Goal: Information Seeking & Learning: Find specific fact

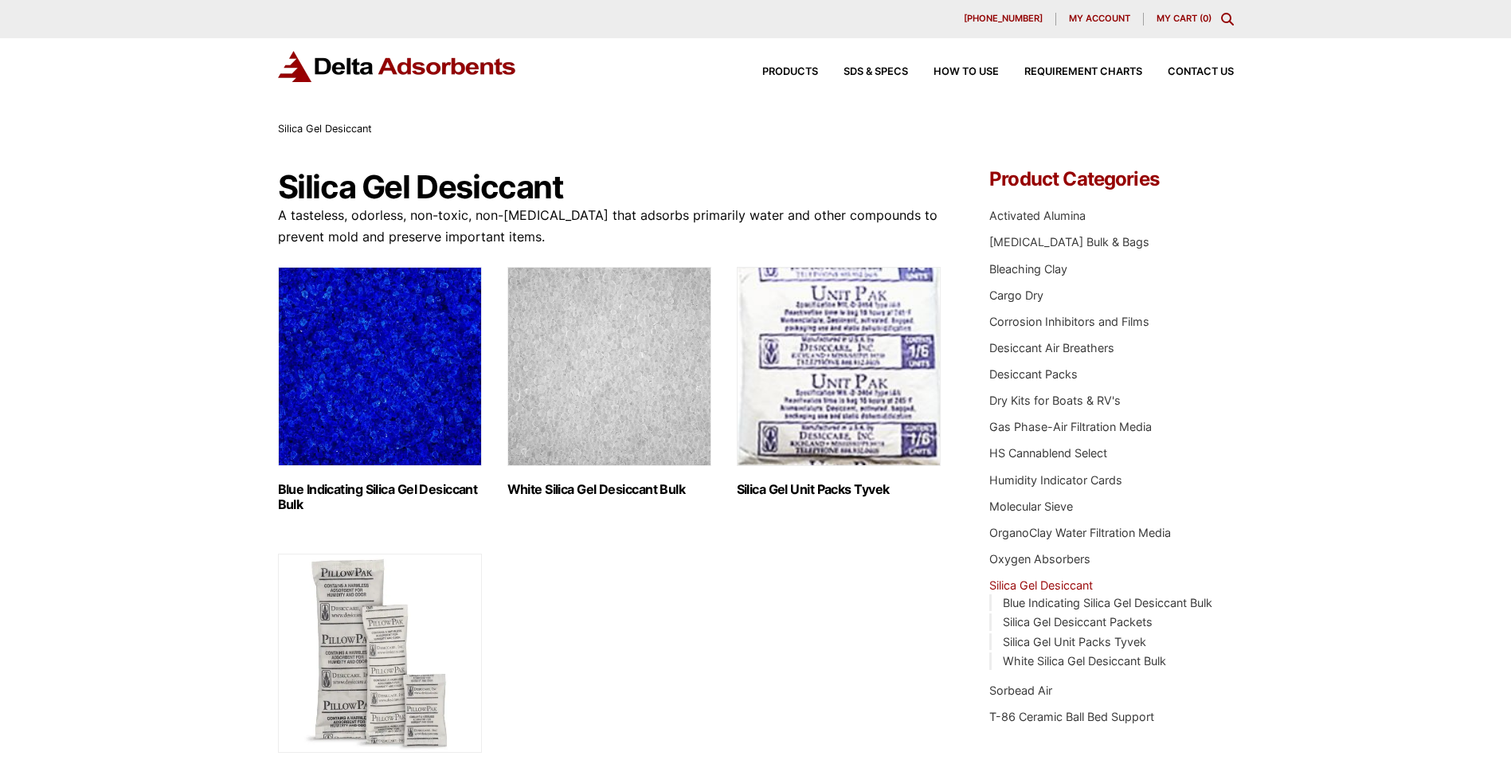
click at [1224, 17] on icon "Toggle Modal Content" at bounding box center [1227, 19] width 13 height 13
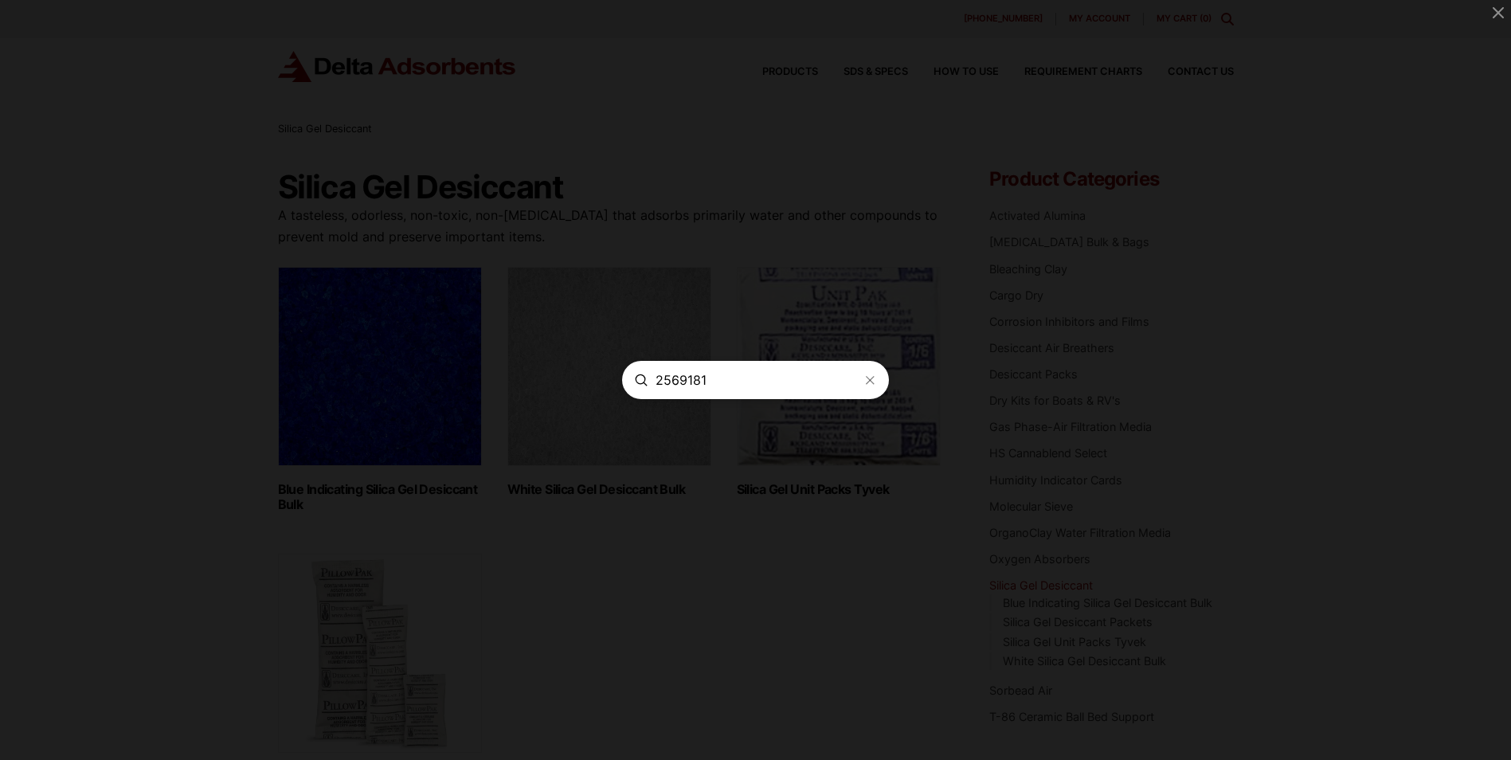
type input "2569181"
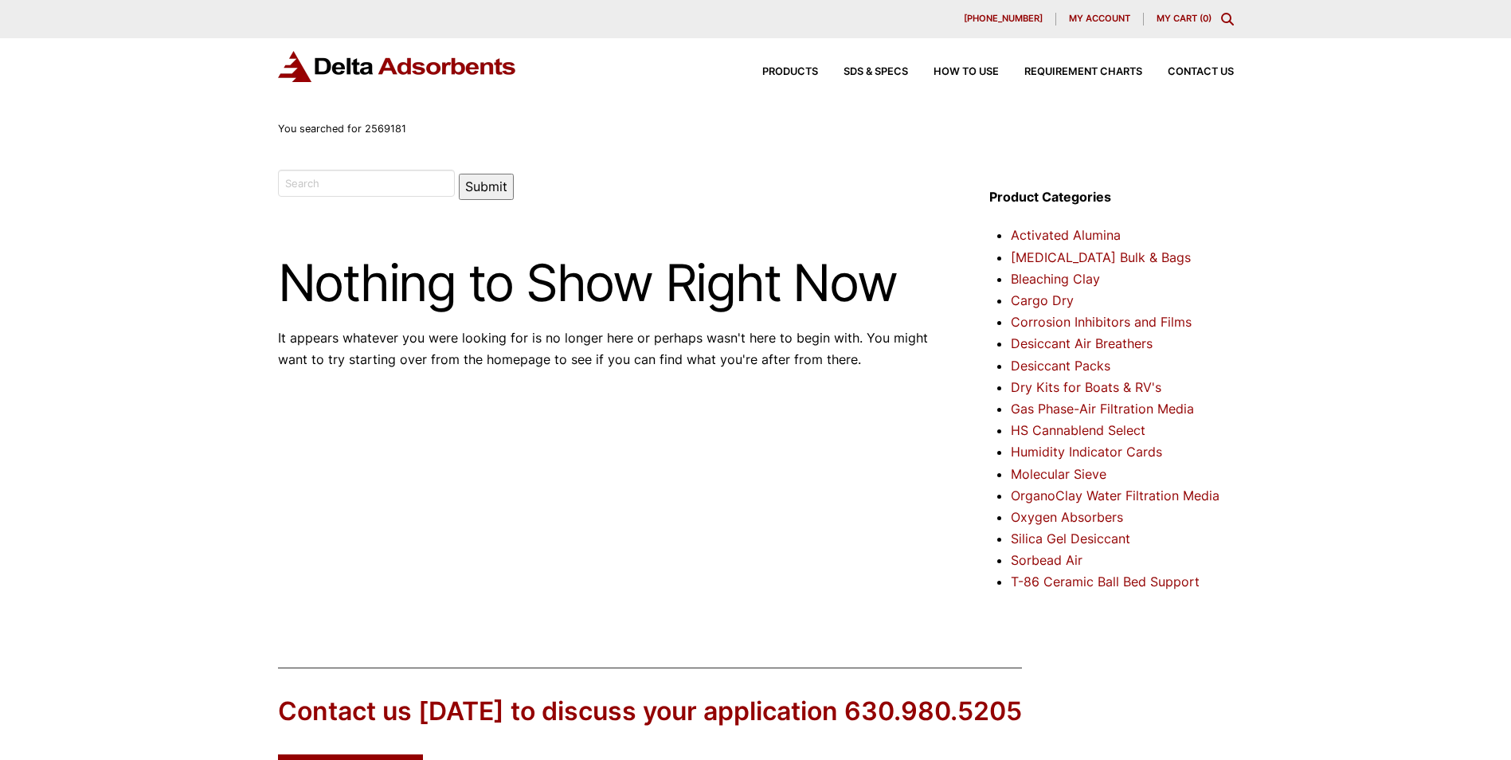
click at [1075, 537] on link "Silica Gel Desiccant" at bounding box center [1069, 538] width 119 height 16
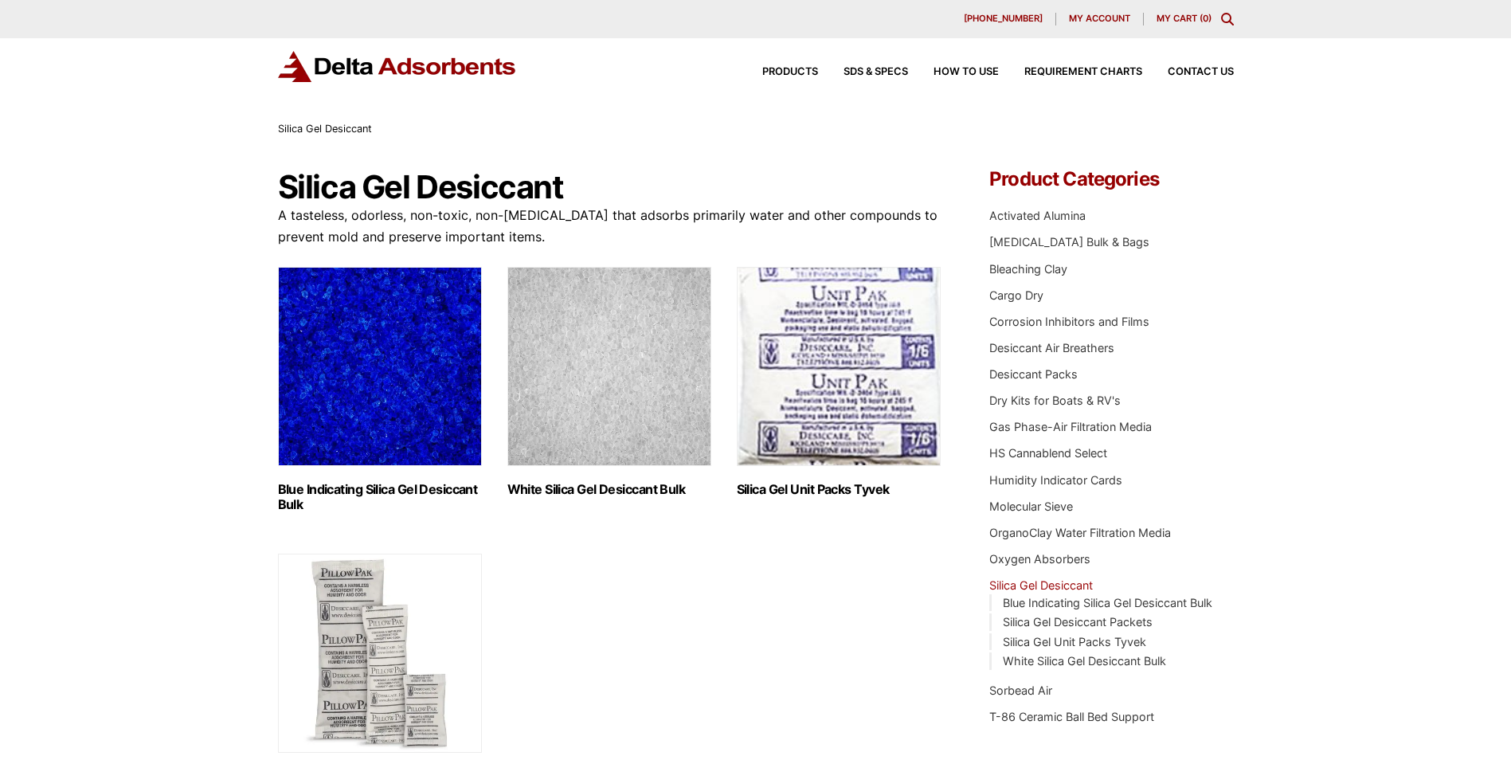
click at [619, 399] on img "Visit product category White Silica Gel Desiccant Bulk" at bounding box center [609, 366] width 204 height 199
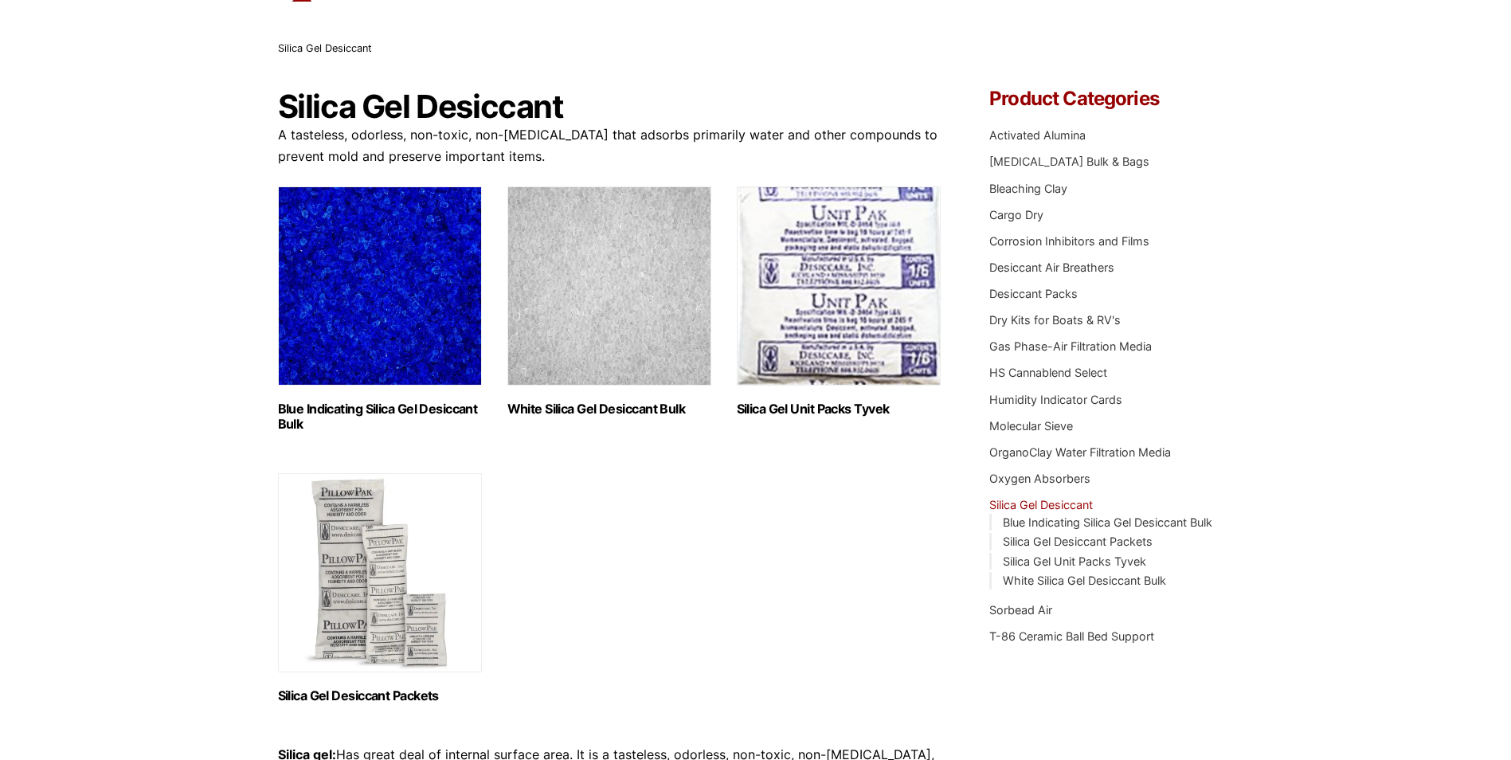
scroll to position [80, 0]
click at [1065, 296] on link "Desiccant Packs" at bounding box center [1033, 294] width 88 height 14
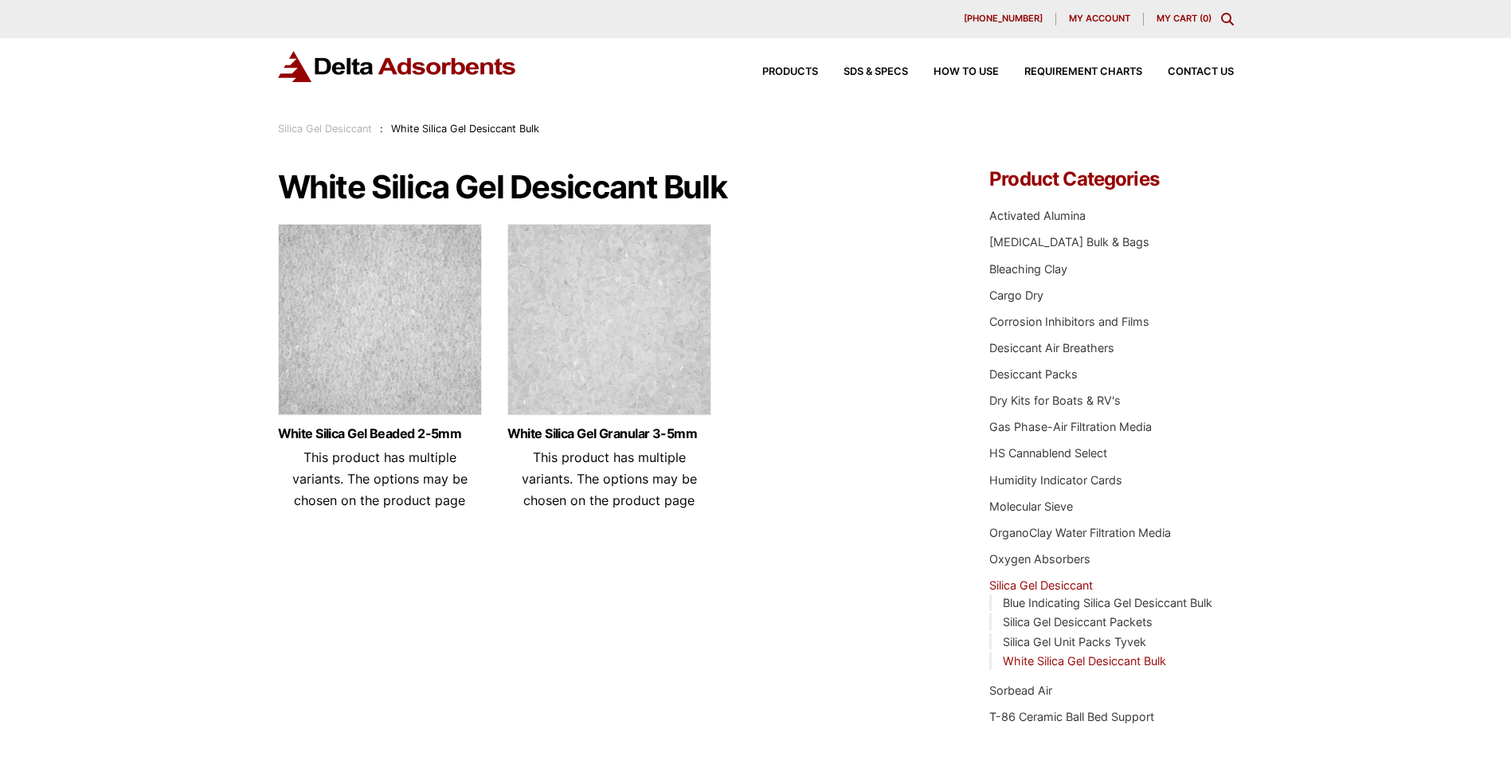
click at [646, 346] on img at bounding box center [609, 323] width 204 height 199
click at [313, 263] on img at bounding box center [380, 323] width 204 height 199
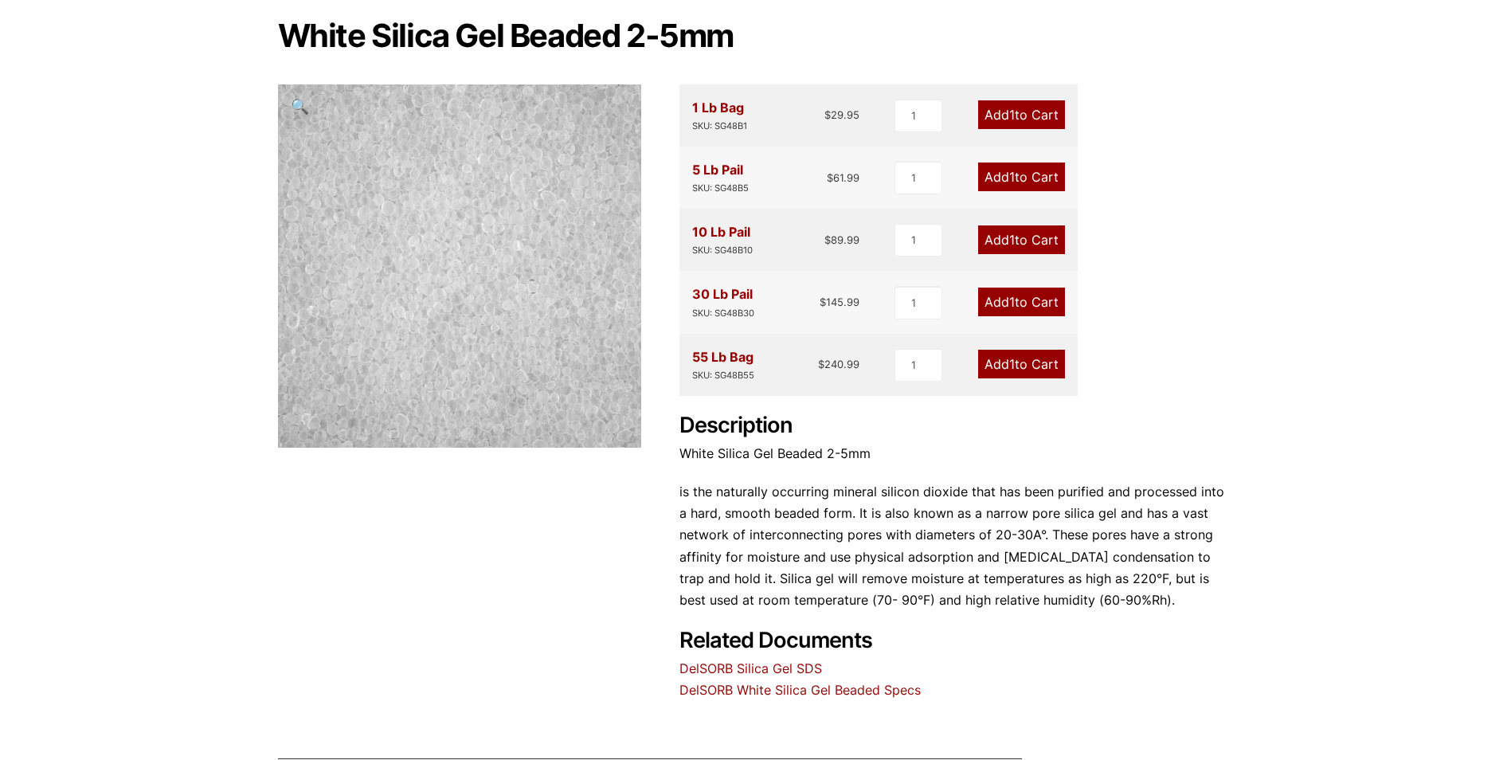
scroll to position [159, 0]
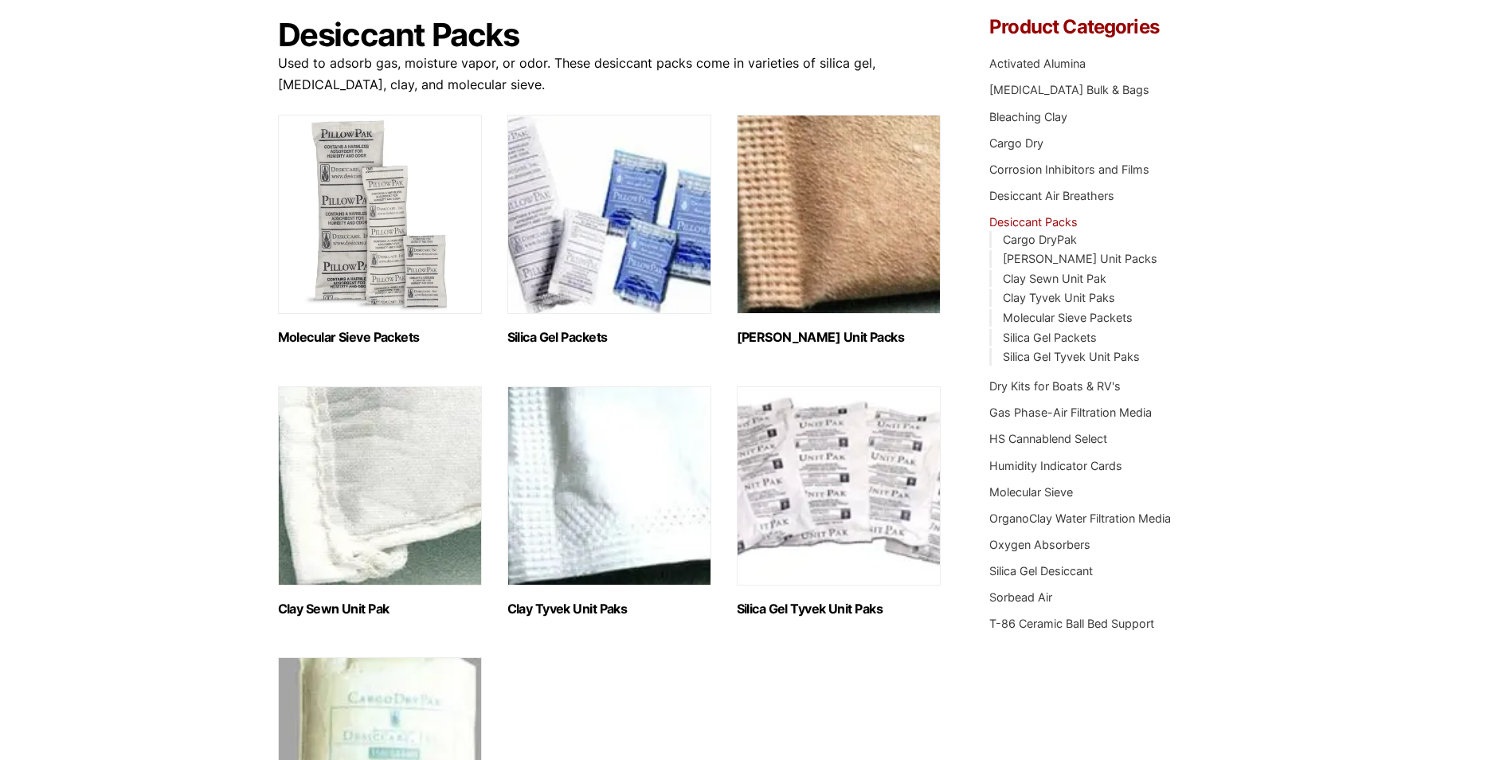
scroll to position [159, 0]
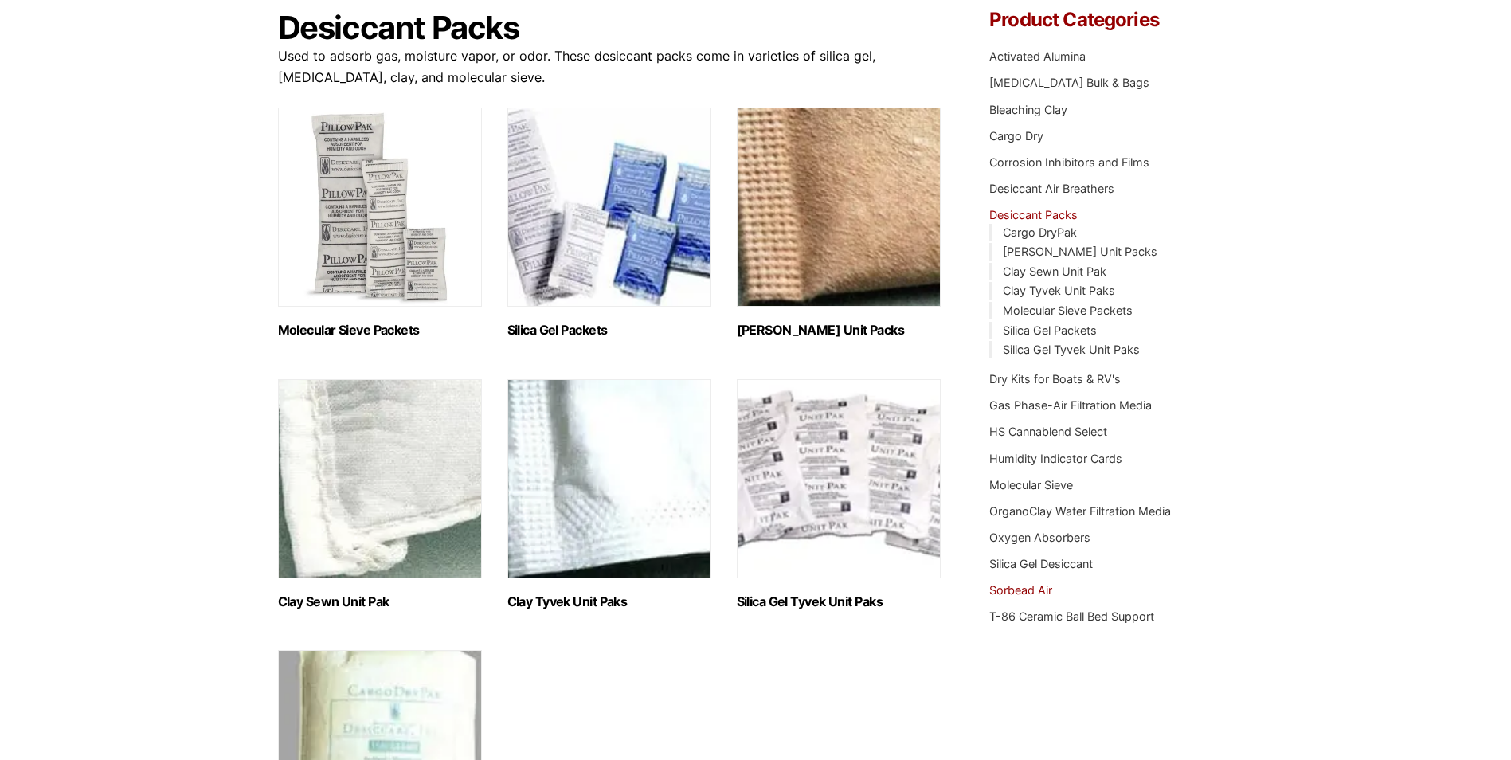
click at [1026, 595] on link "Sorbead Air" at bounding box center [1020, 590] width 63 height 14
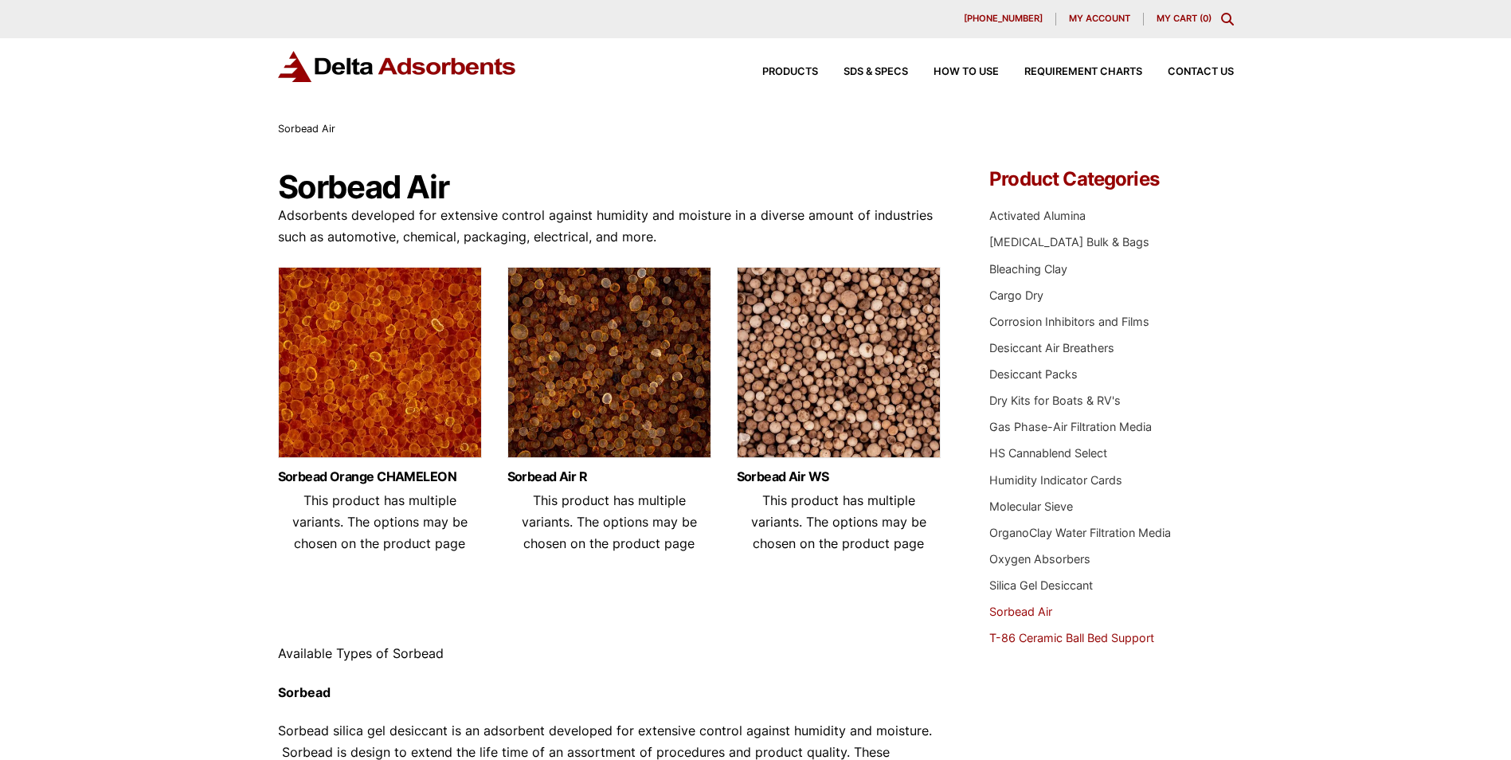
click at [1121, 641] on link "T-86 Ceramic Ball Bed Support" at bounding box center [1071, 638] width 165 height 14
click at [842, 374] on img at bounding box center [839, 366] width 204 height 199
click at [1030, 585] on link "Silica Gel Desiccant" at bounding box center [1041, 585] width 104 height 14
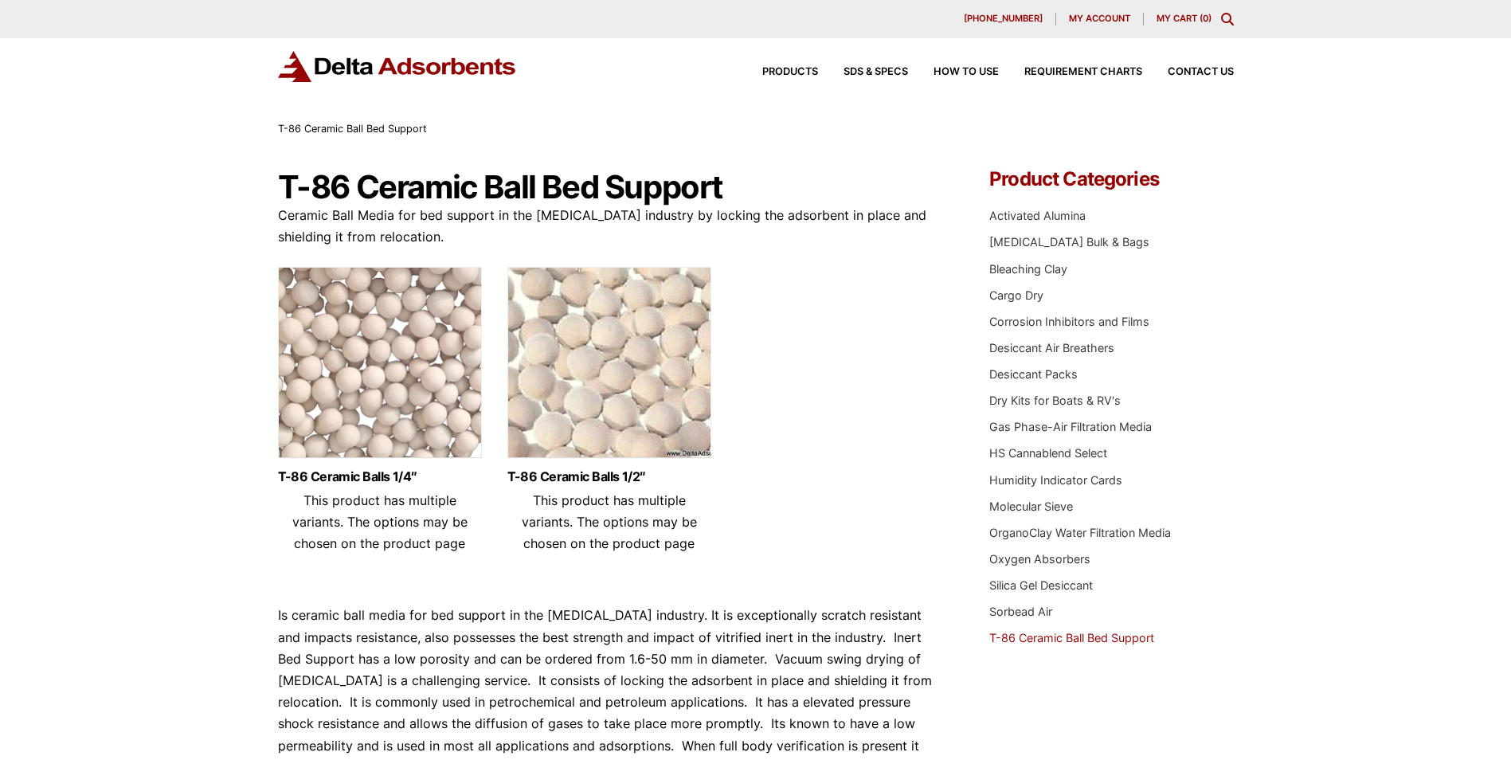
click at [617, 370] on img at bounding box center [609, 366] width 204 height 199
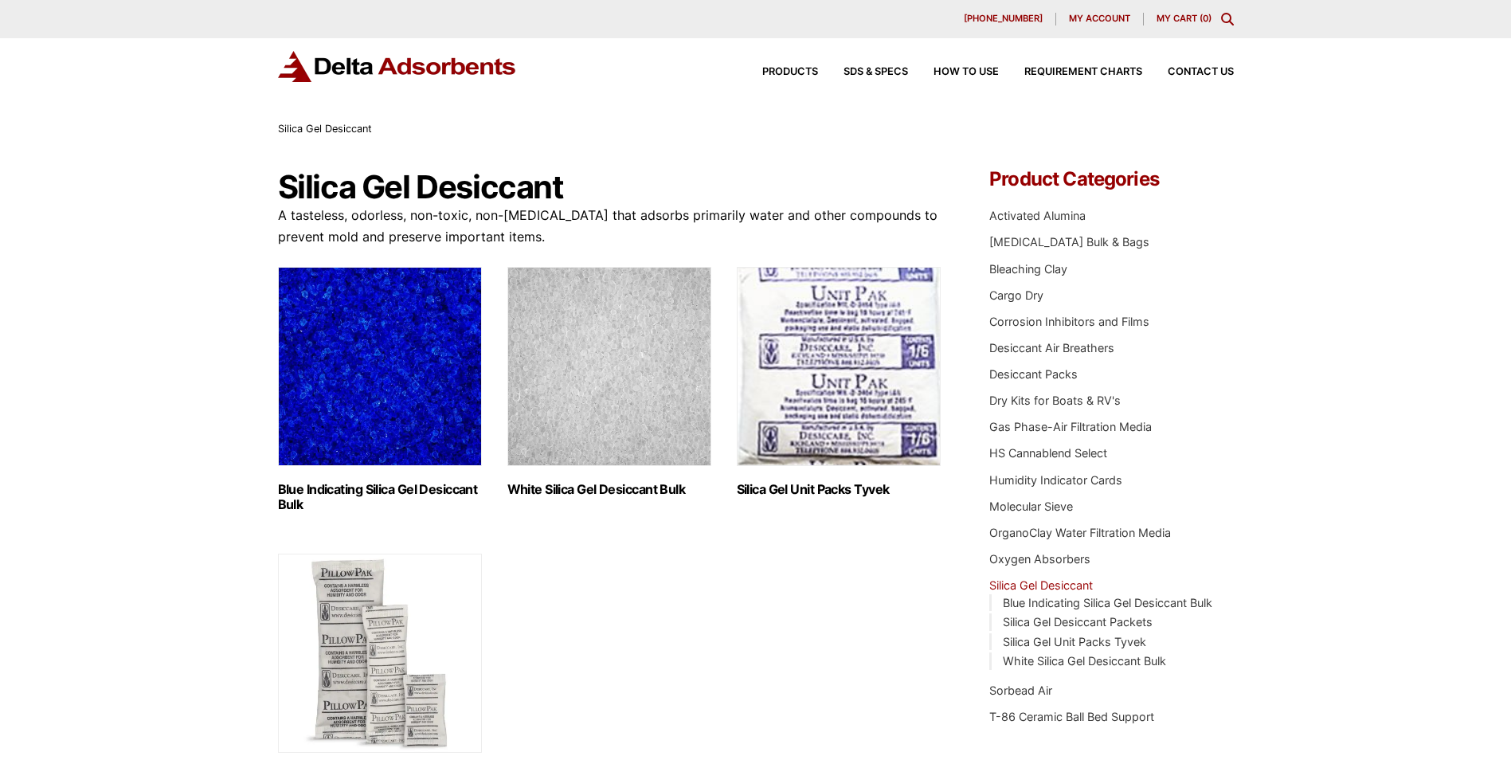
click at [619, 430] on img "Visit product category White Silica Gel Desiccant Bulk" at bounding box center [609, 366] width 204 height 199
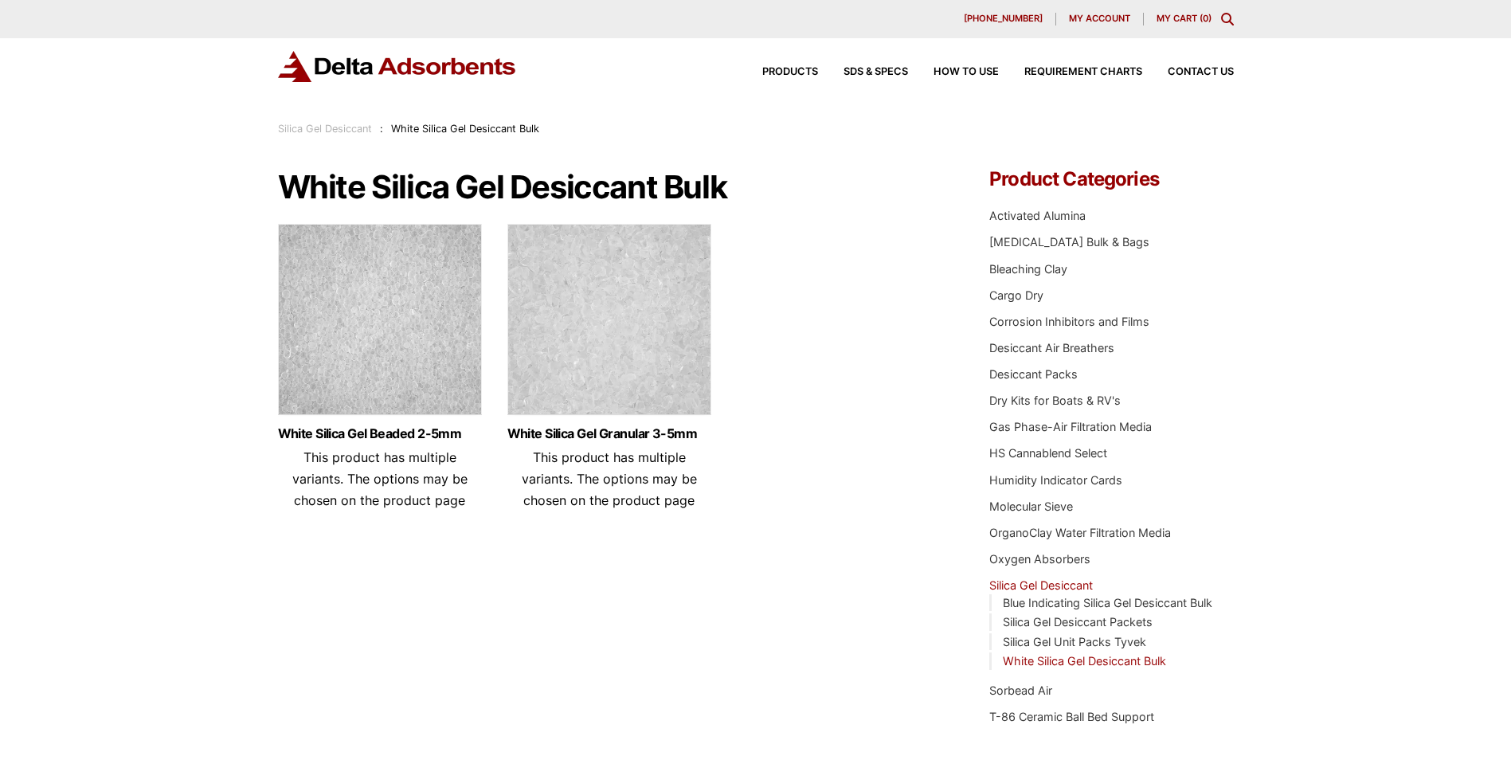
click at [602, 339] on img at bounding box center [609, 323] width 204 height 199
click at [299, 322] on img at bounding box center [380, 323] width 204 height 199
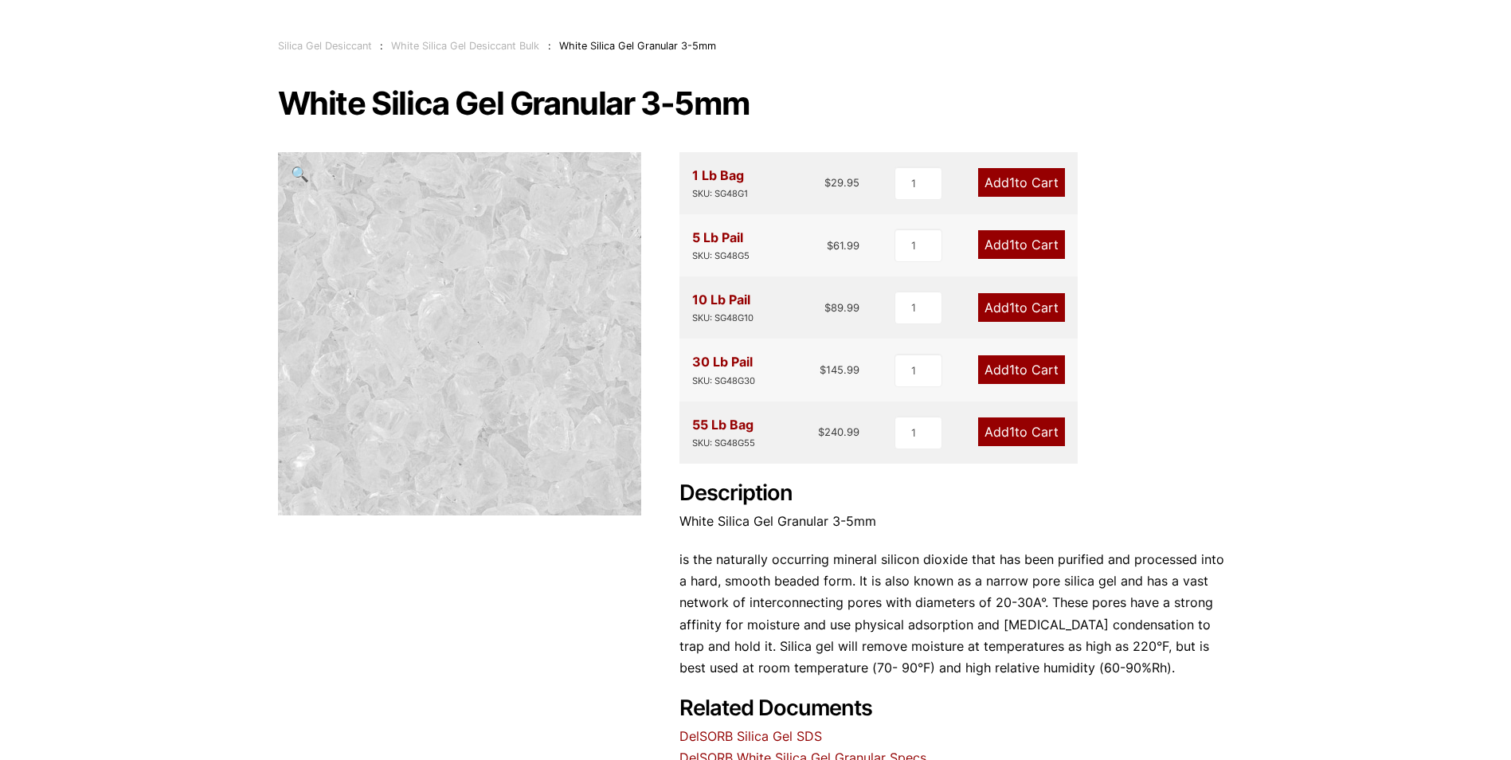
scroll to position [80, 0]
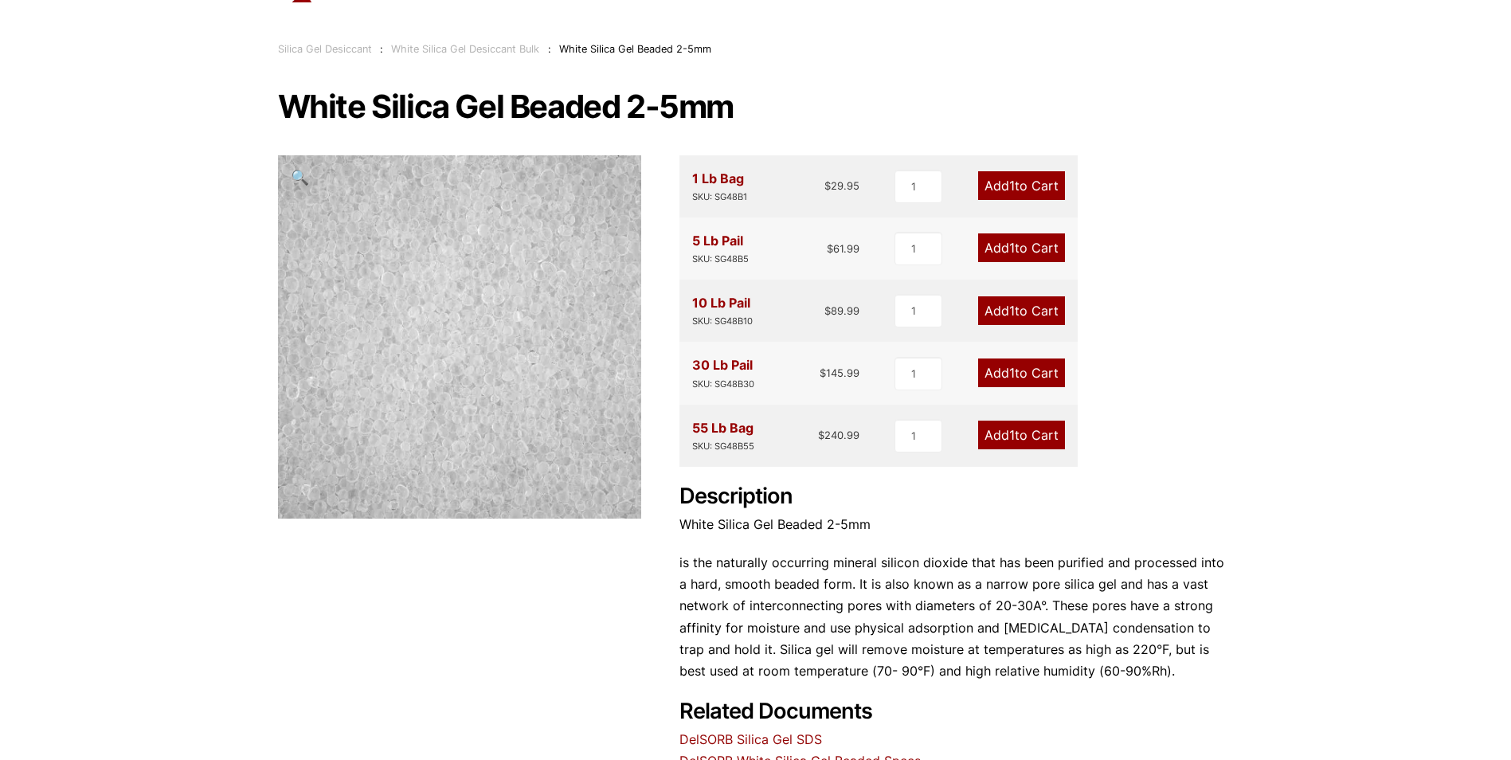
scroll to position [159, 0]
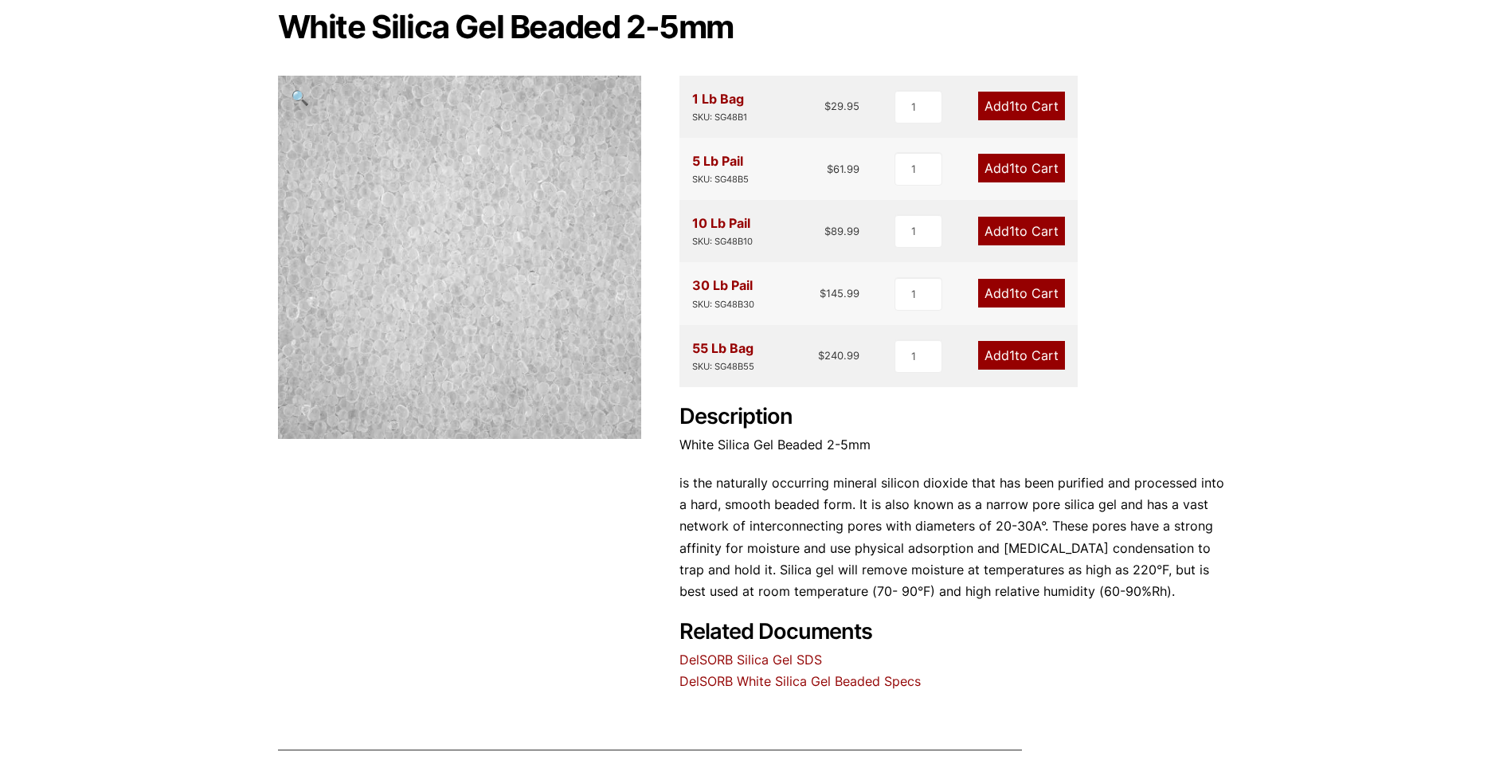
click at [782, 685] on link "DelSORB White Silica Gel Beaded Specs" at bounding box center [799, 681] width 241 height 16
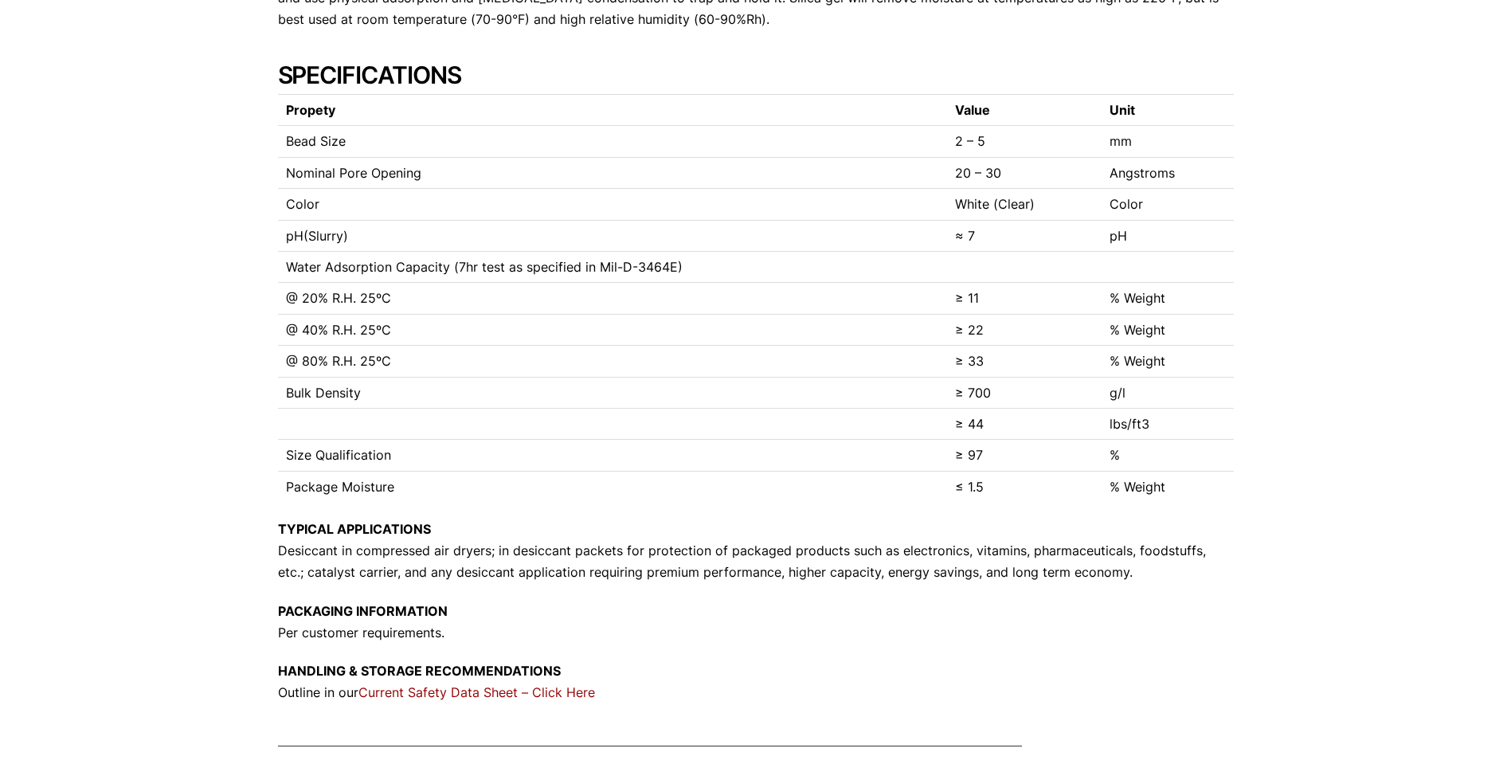
scroll to position [398, 0]
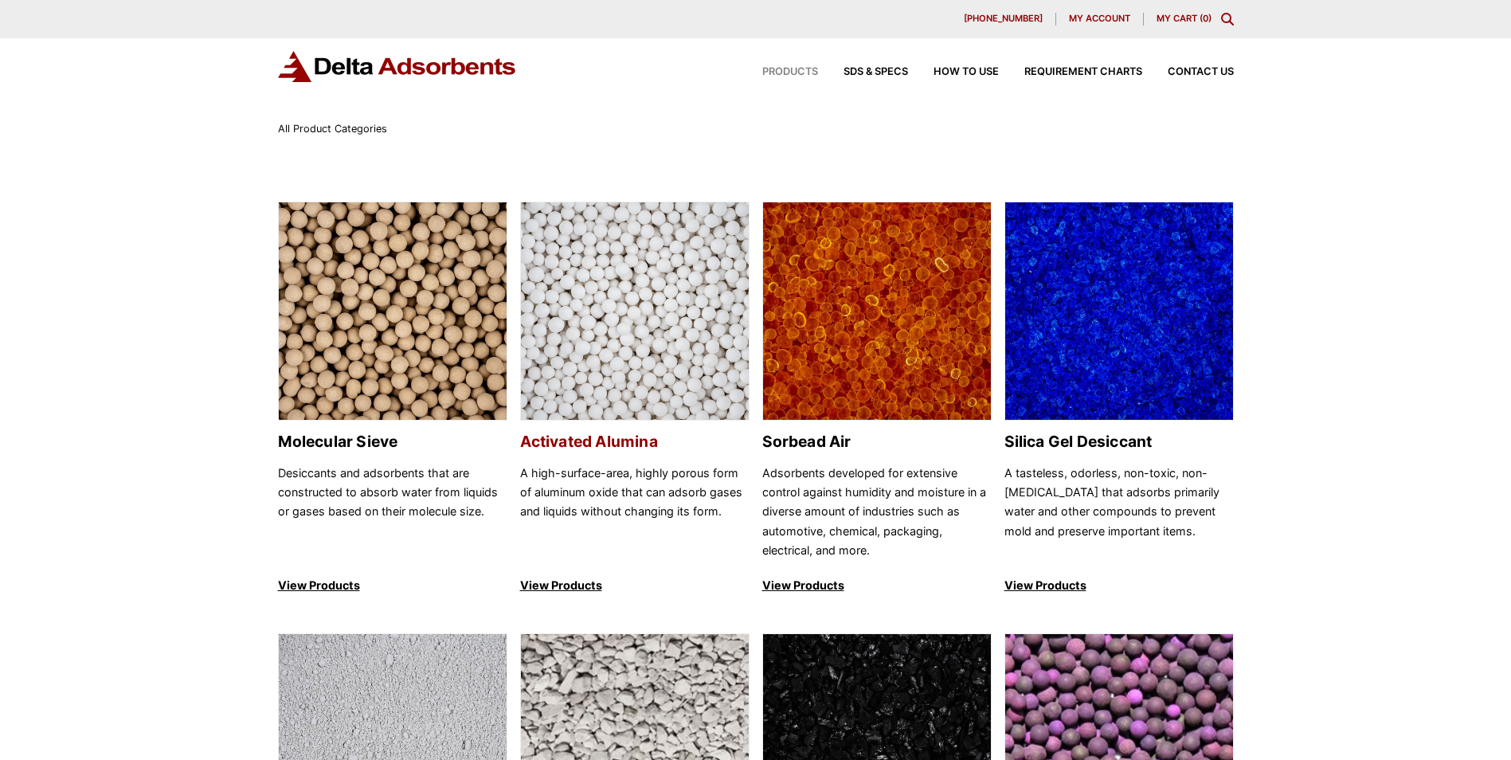
click at [622, 311] on img at bounding box center [635, 311] width 228 height 219
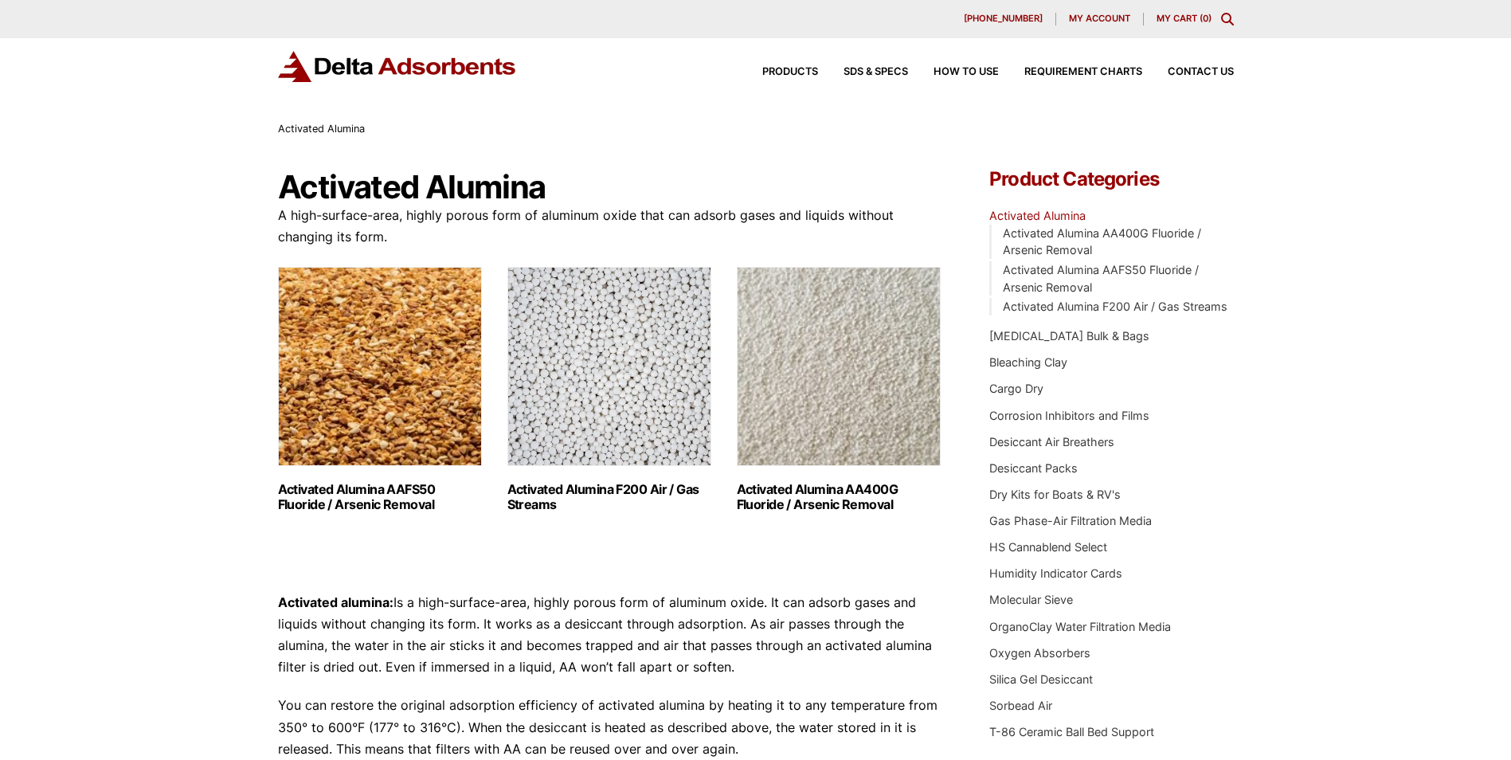
click at [577, 350] on img "Visit product category Activated Alumina F200 Air / Gas Streams" at bounding box center [609, 366] width 204 height 199
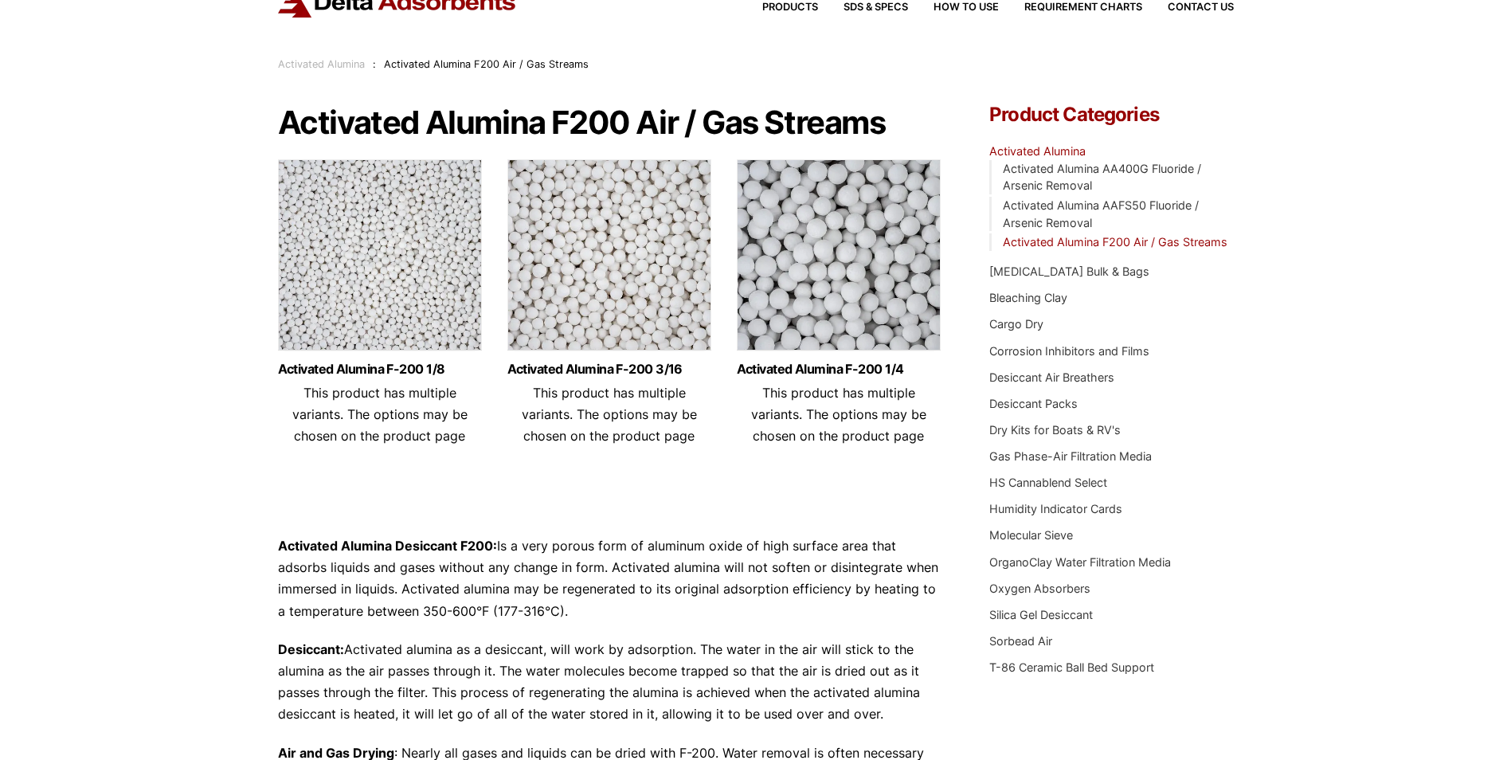
scroll to position [64, 0]
click at [871, 281] on img at bounding box center [839, 259] width 204 height 199
click at [577, 258] on img at bounding box center [609, 259] width 204 height 199
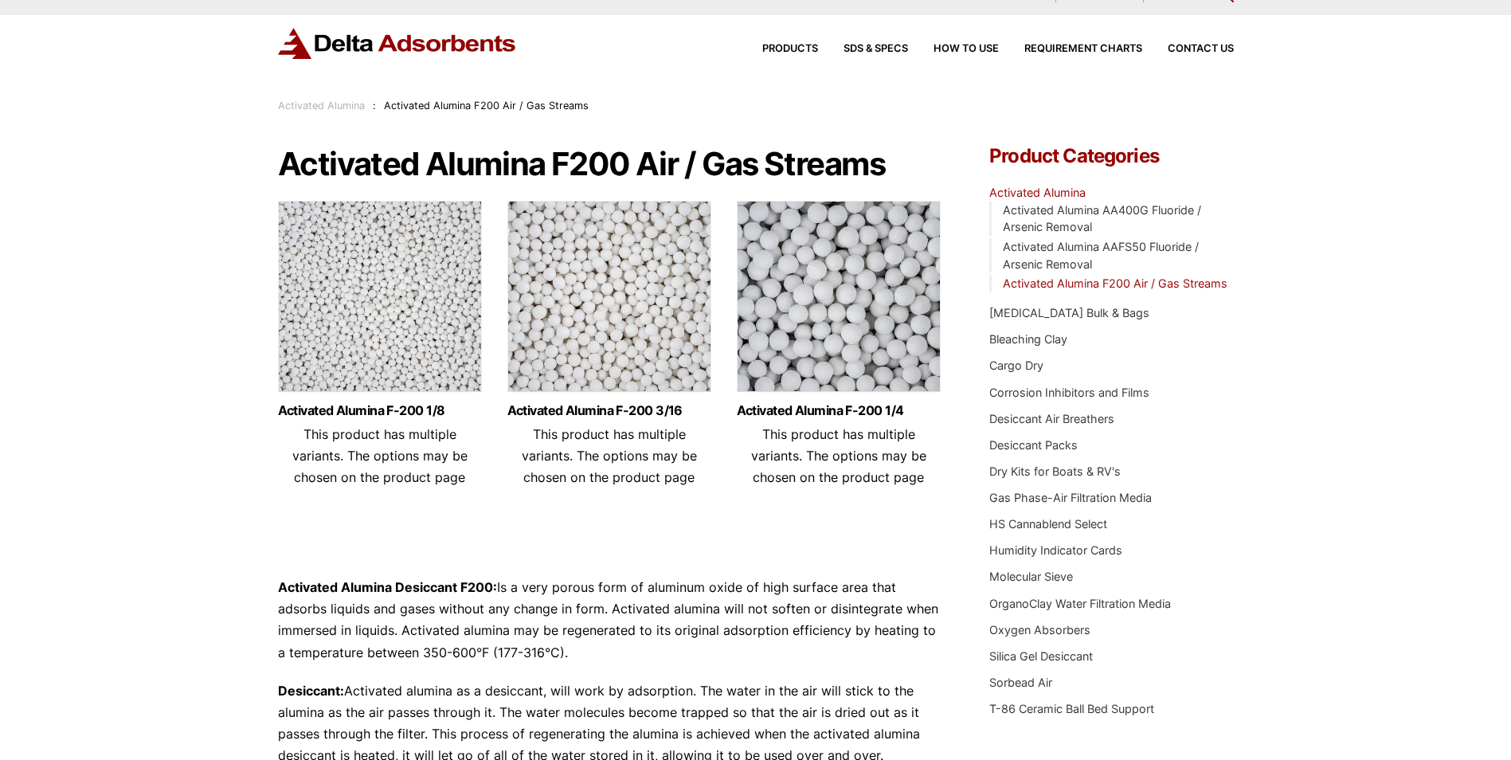
scroll to position [0, 0]
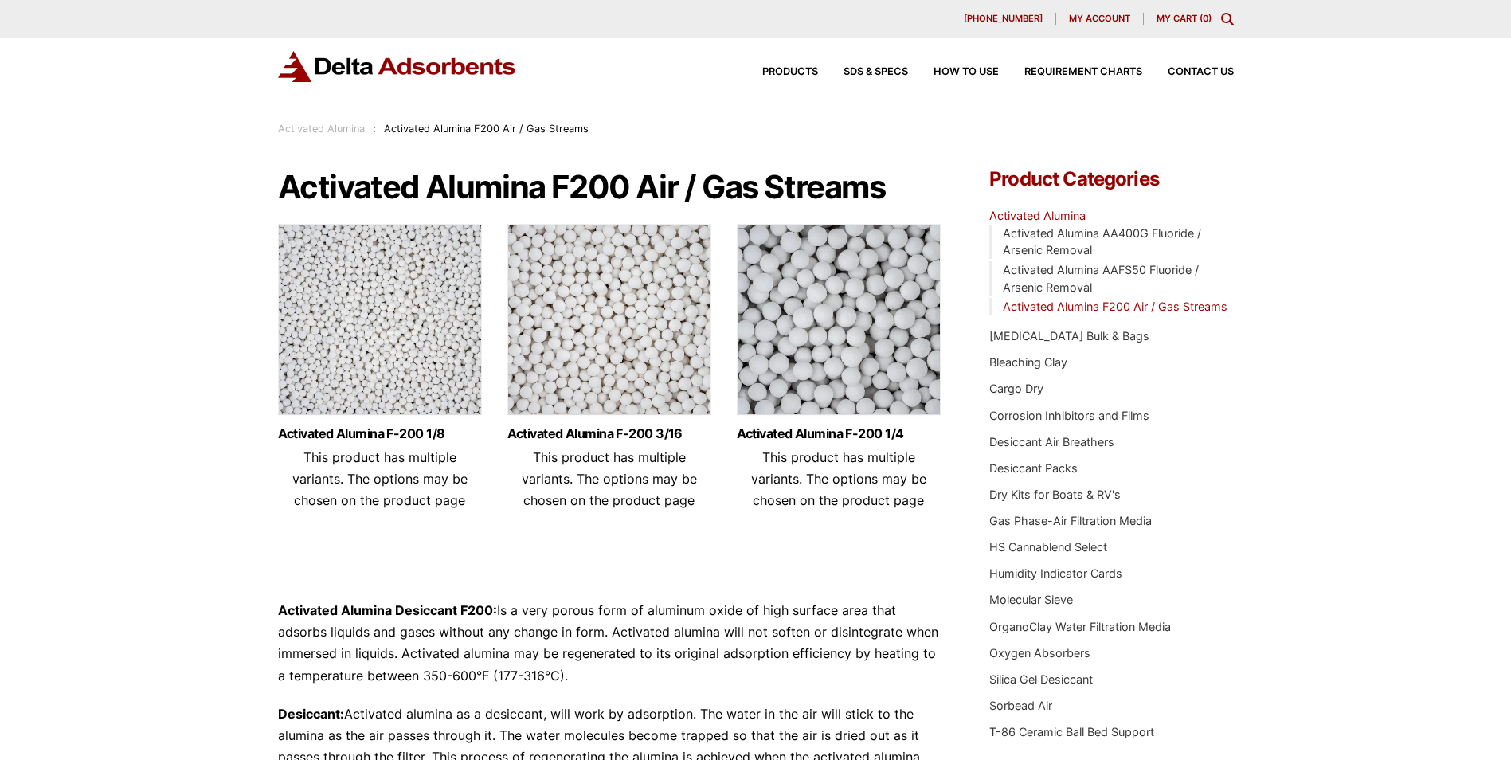
click at [565, 356] on img at bounding box center [609, 323] width 204 height 199
click at [603, 326] on img at bounding box center [609, 323] width 204 height 199
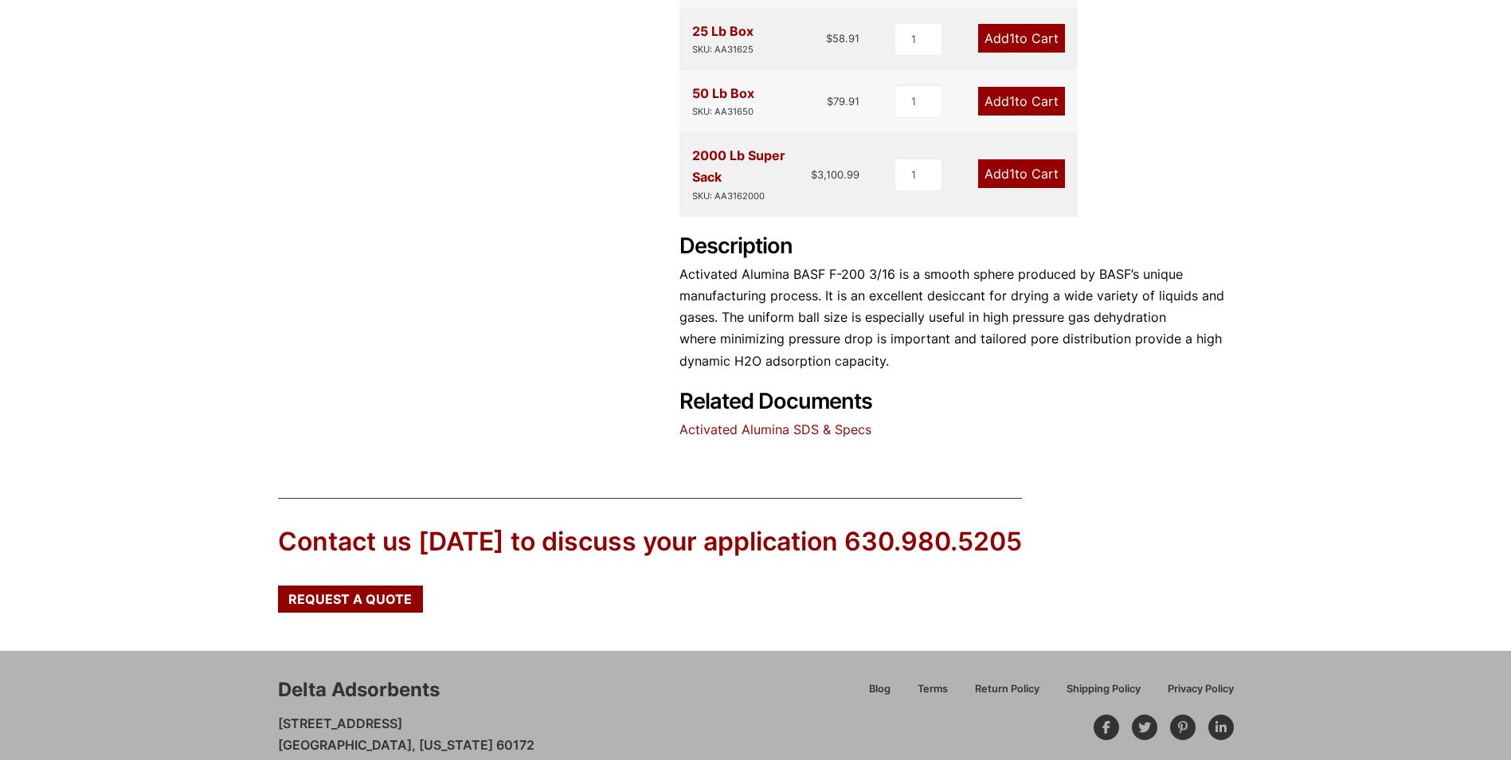
scroll to position [637, 0]
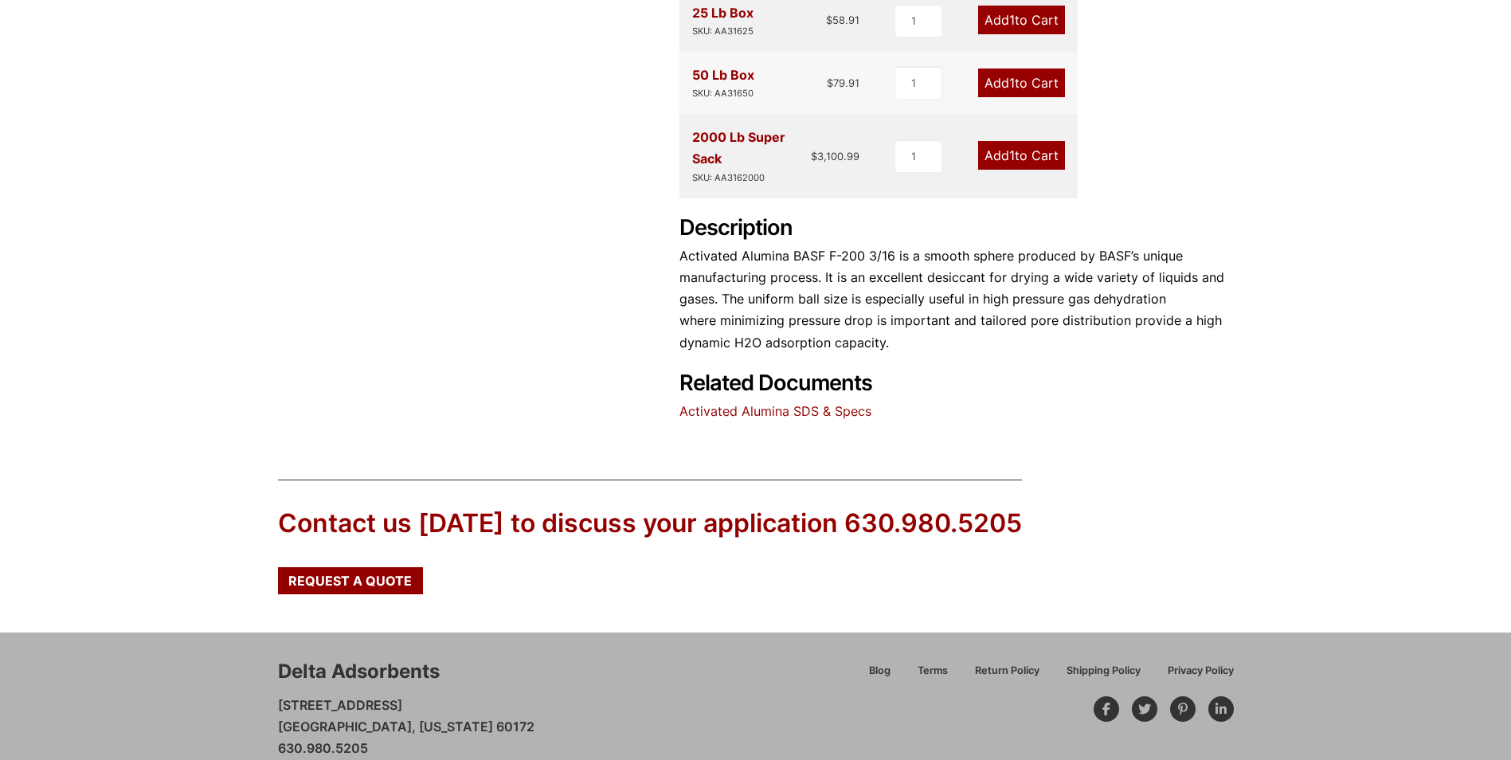
click at [752, 416] on link "Activated Alumina SDS & Specs" at bounding box center [775, 411] width 192 height 16
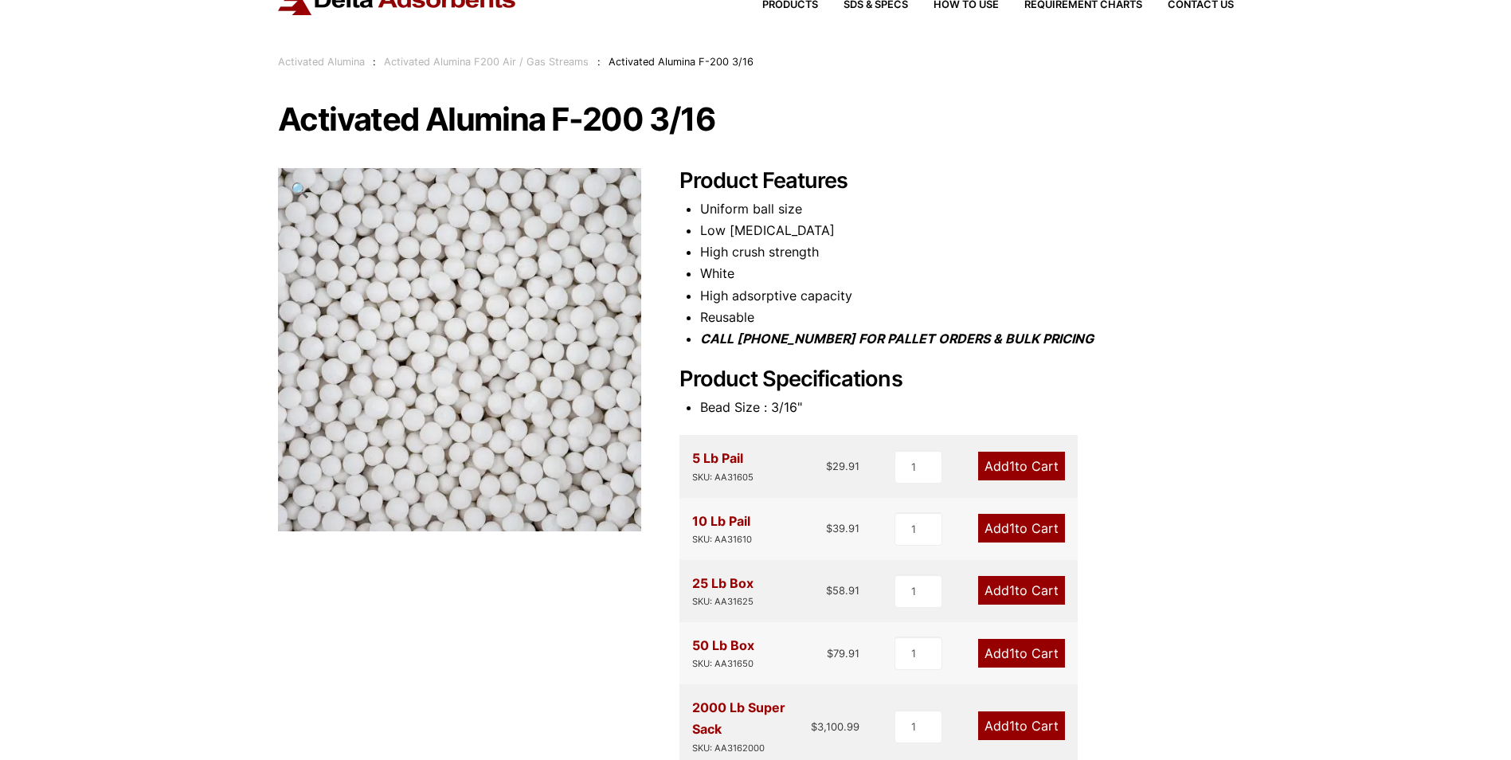
scroll to position [0, 0]
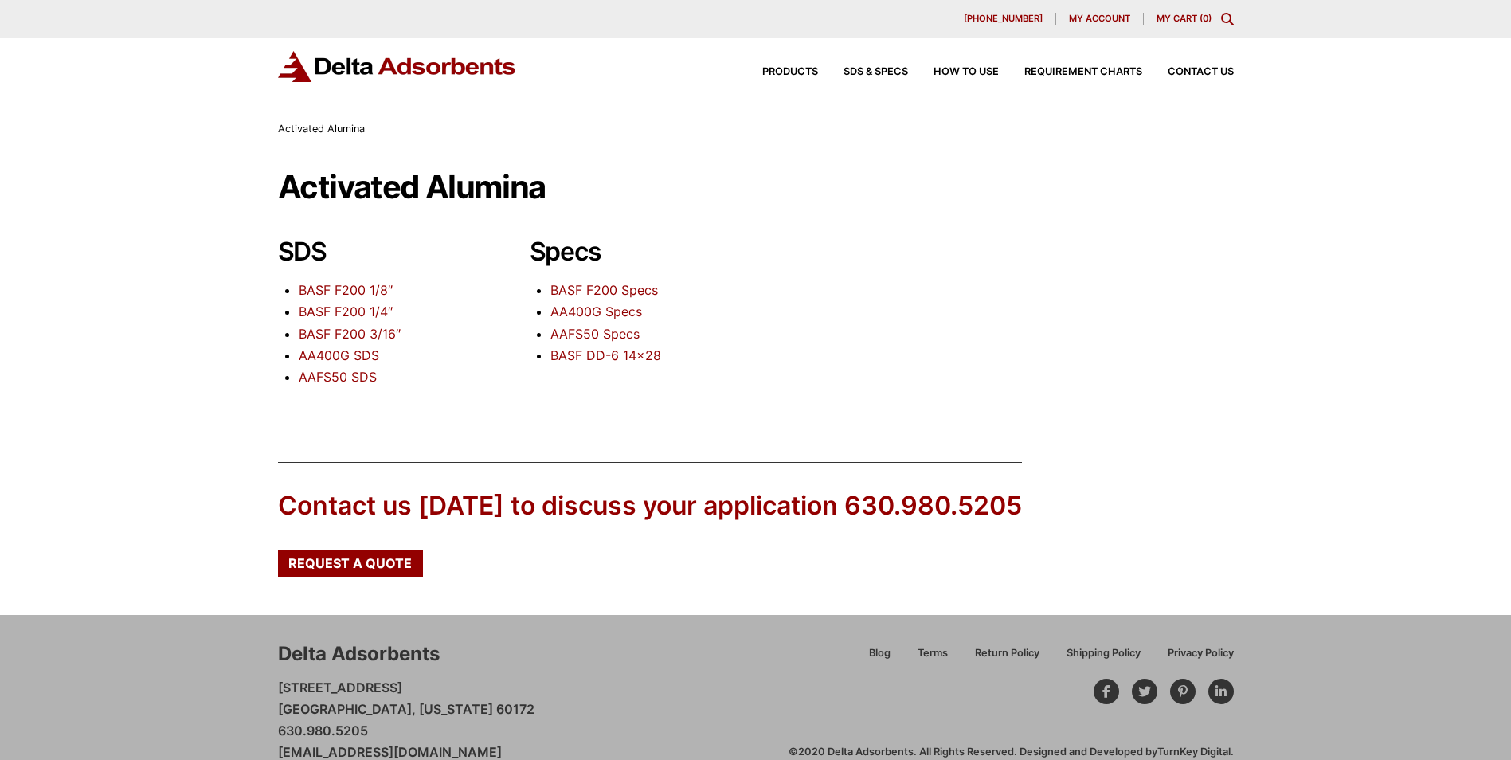
click at [332, 332] on link "BASF F200 3/16″" at bounding box center [350, 334] width 102 height 16
click at [355, 333] on link "BASF F200 3/16″" at bounding box center [350, 334] width 102 height 16
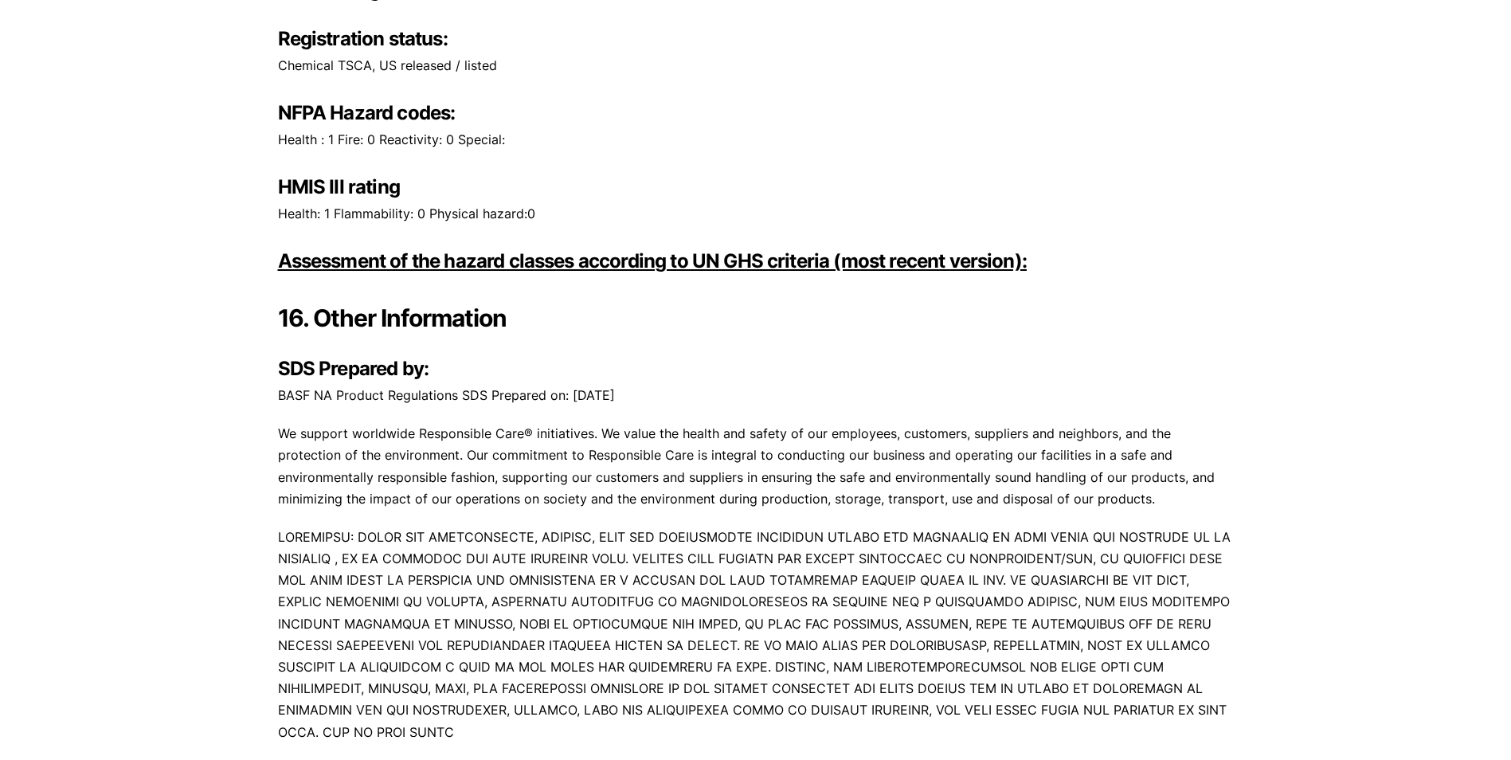
scroll to position [8520, 0]
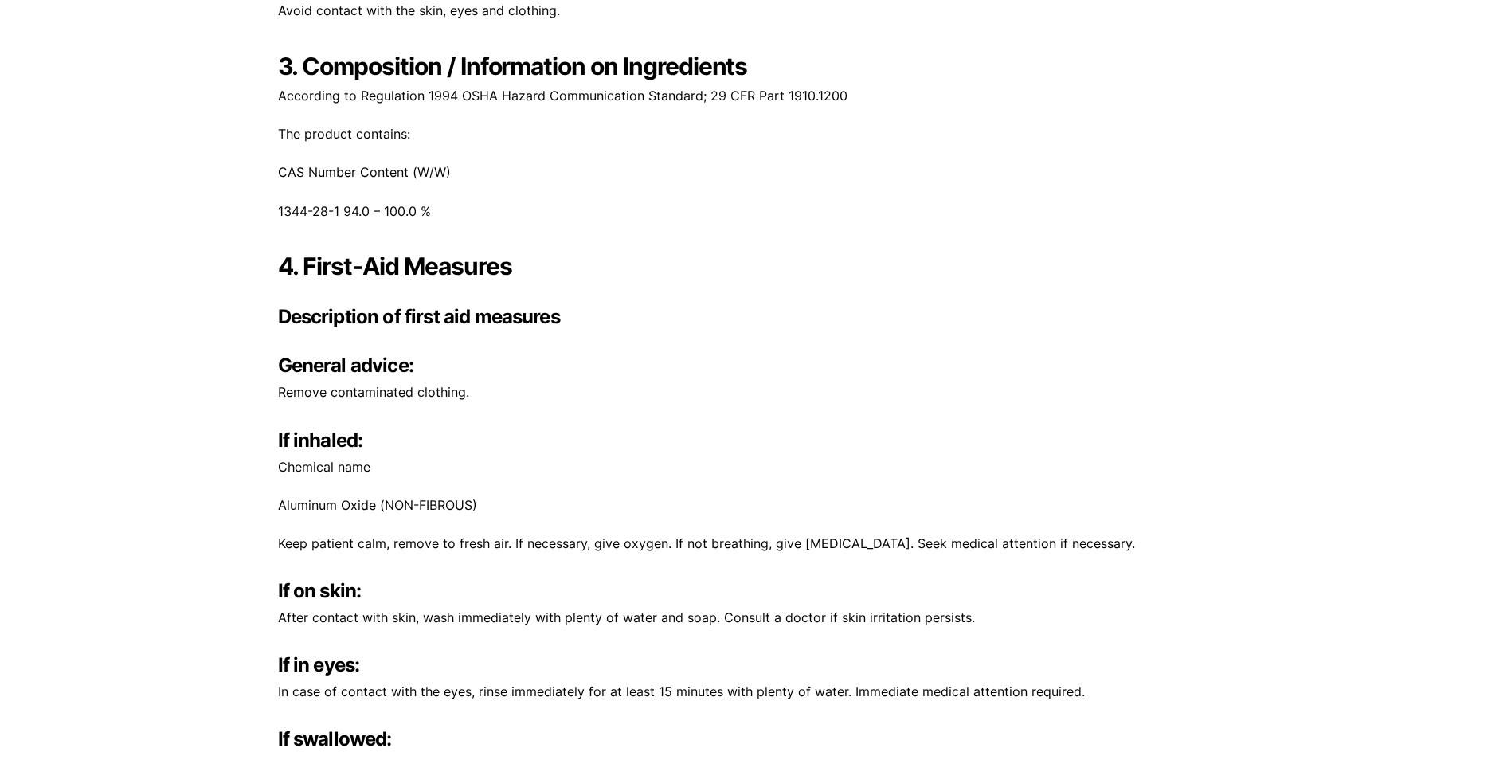
scroll to position [1593, 0]
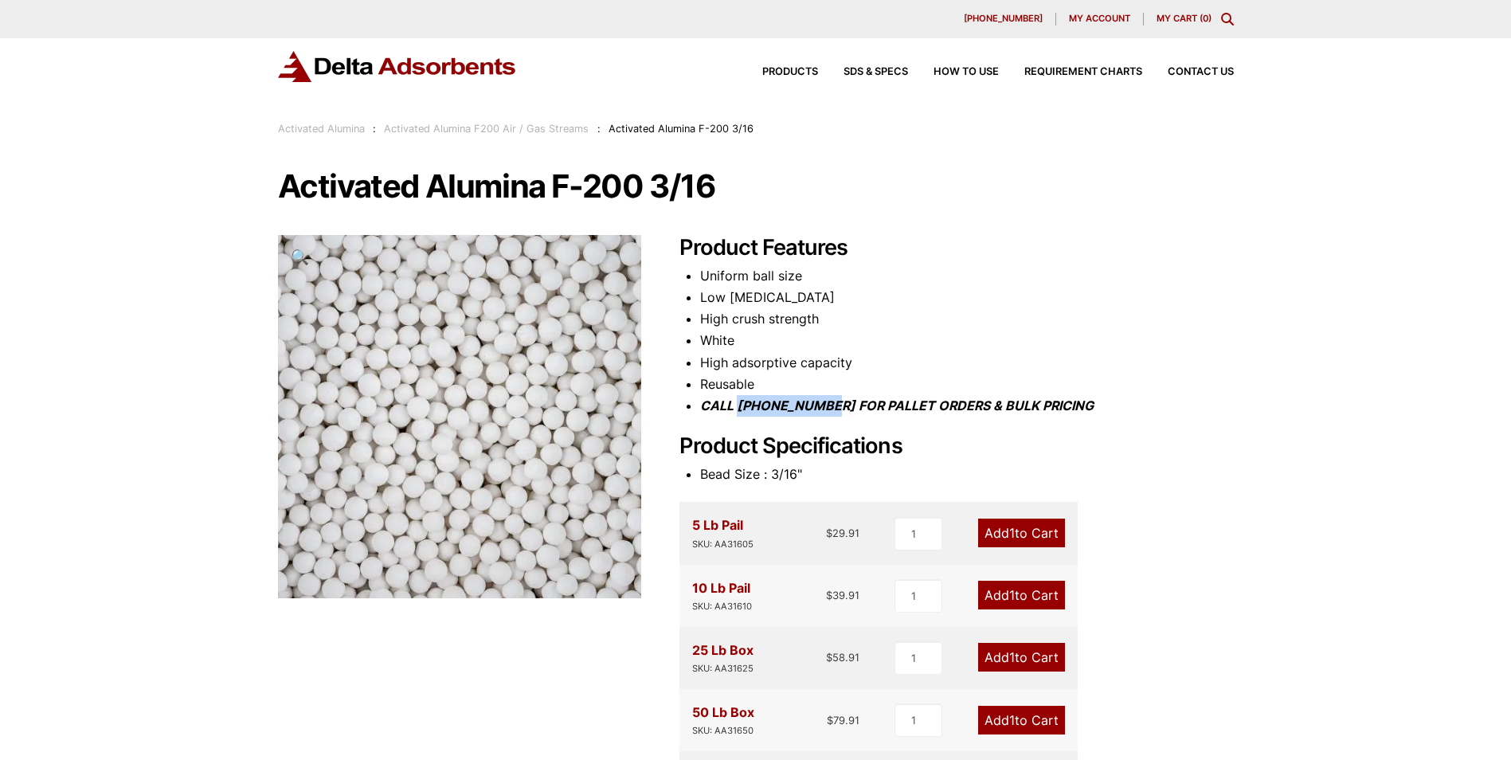
drag, startPoint x: 739, startPoint y: 407, endPoint x: 831, endPoint y: 410, distance: 91.6
click at [831, 410] on icon "CALL [PHONE_NUMBER] FOR PALLET ORDERS & BULK PRICING" at bounding box center [896, 405] width 393 height 16
